Goal: Download file/media

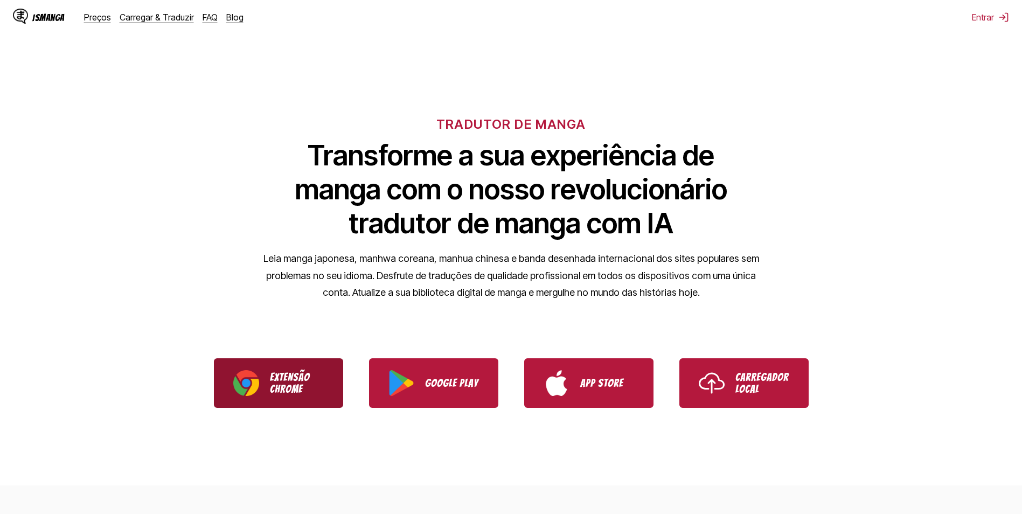
click at [240, 378] on img "Download IsManga Chrome Extension" at bounding box center [246, 383] width 26 height 26
click at [790, 414] on ul "Extensão Chrome Google Play App Store Carregador Local" at bounding box center [511, 382] width 1022 height 75
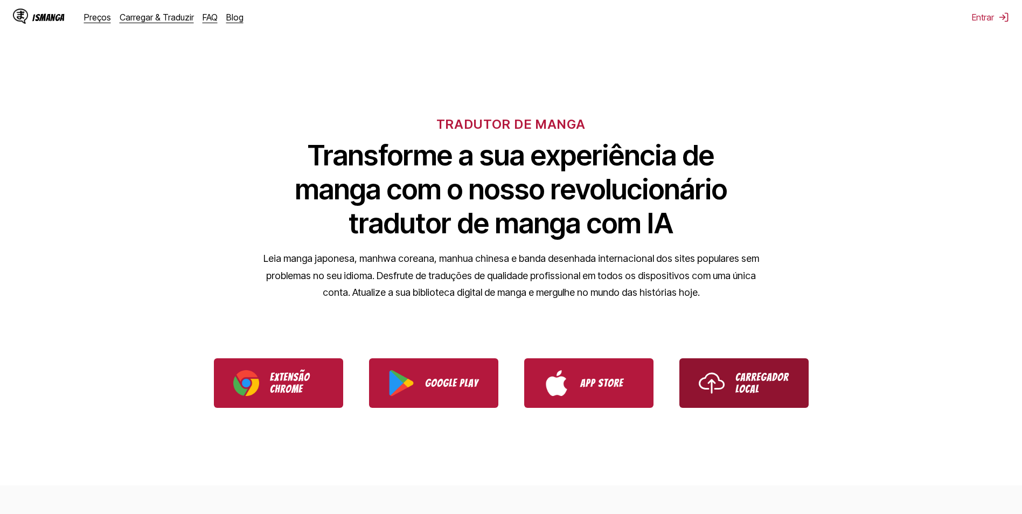
click at [757, 391] on p "Carregador Local" at bounding box center [762, 383] width 54 height 24
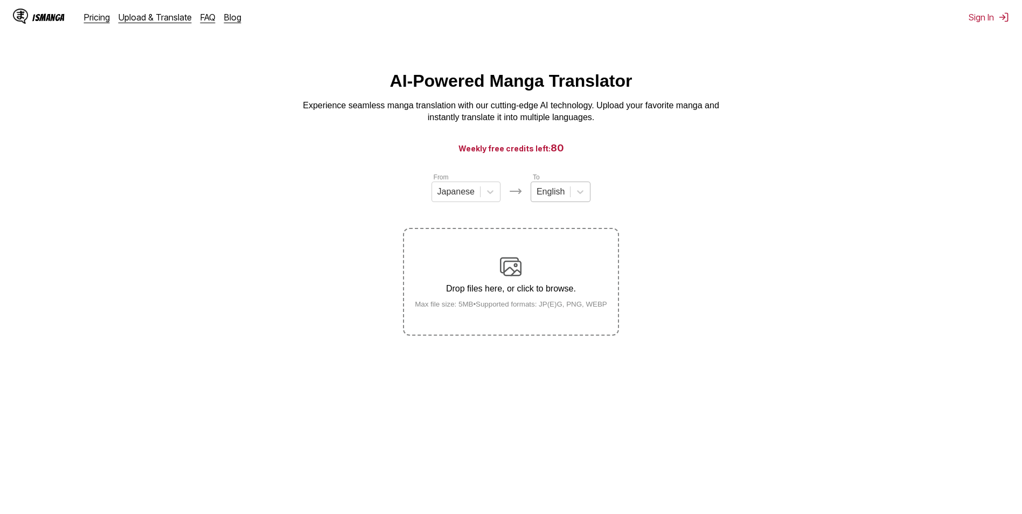
click at [563, 200] on div "English" at bounding box center [550, 192] width 39 height 16
click at [684, 189] on section "From Japanese To English Drop files here, or click to browse. Max file size: 5M…" at bounding box center [511, 254] width 1005 height 164
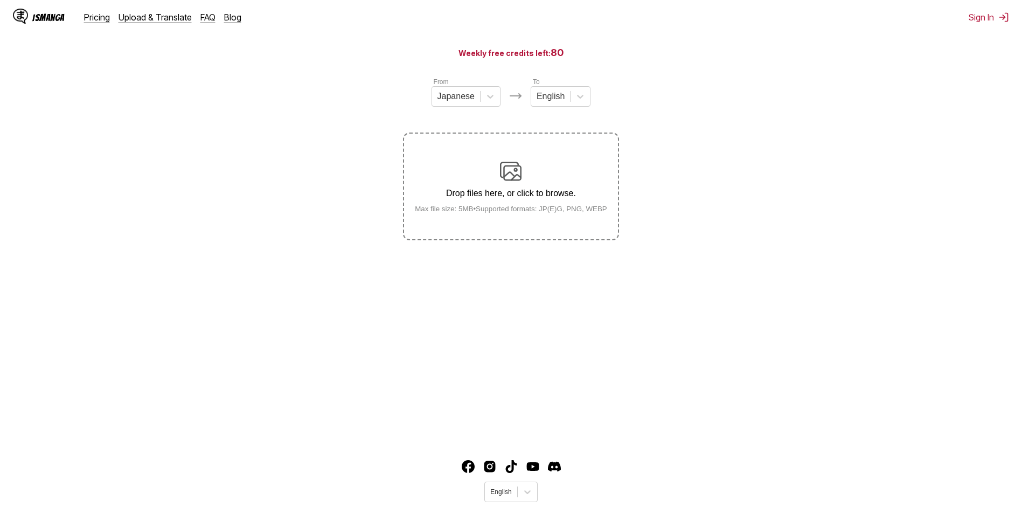
scroll to position [120, 0]
